Goal: Ask a question

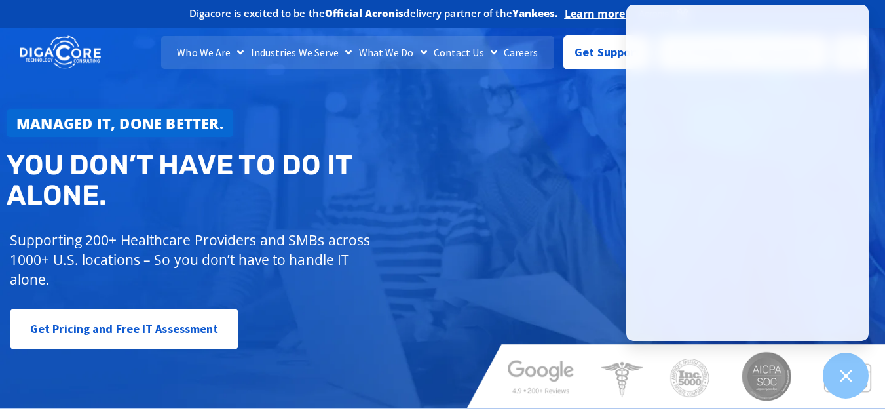
click at [190, 118] on strong "Managed IT, done better." at bounding box center [119, 123] width 207 height 20
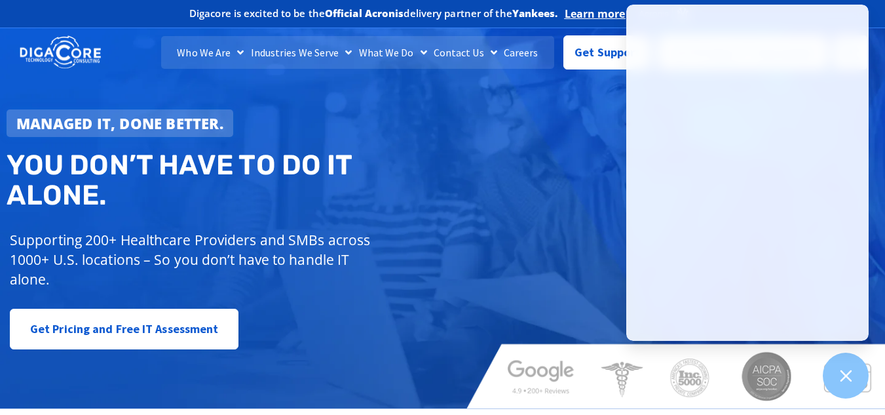
click at [538, 280] on div "Managed IT, done better. You don’t have to do IT alone. Supporting 200+ Healthc…" at bounding box center [442, 213] width 885 height 389
click at [584, 197] on div "Managed IT, done better. You don’t have to do IT alone. Supporting 200+ Healthc…" at bounding box center [442, 213] width 885 height 389
click at [851, 370] on icon at bounding box center [846, 375] width 12 height 12
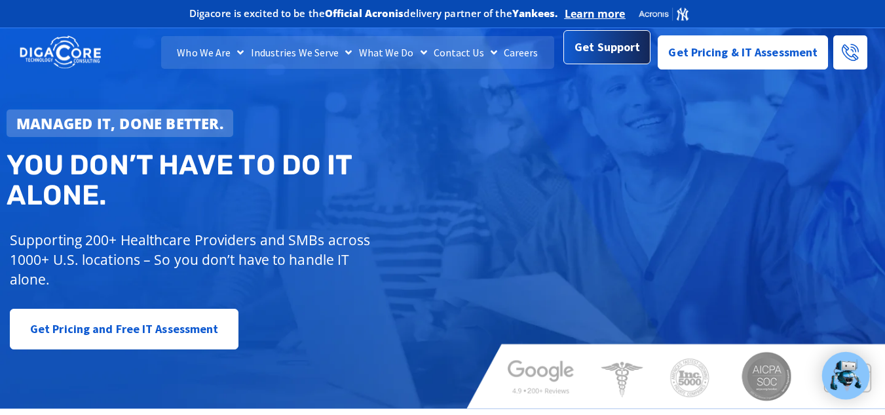
click at [597, 50] on span "Get Support" at bounding box center [606, 47] width 65 height 26
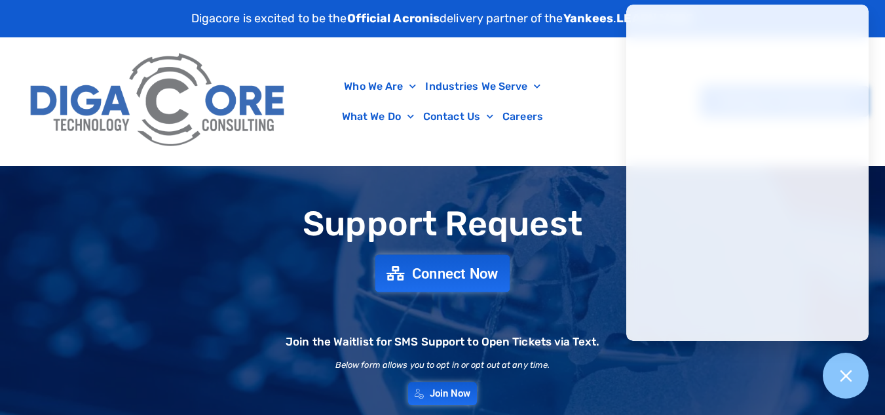
click at [439, 277] on span "Connect Now" at bounding box center [455, 273] width 86 height 14
